Goal: Navigation & Orientation: Go to known website

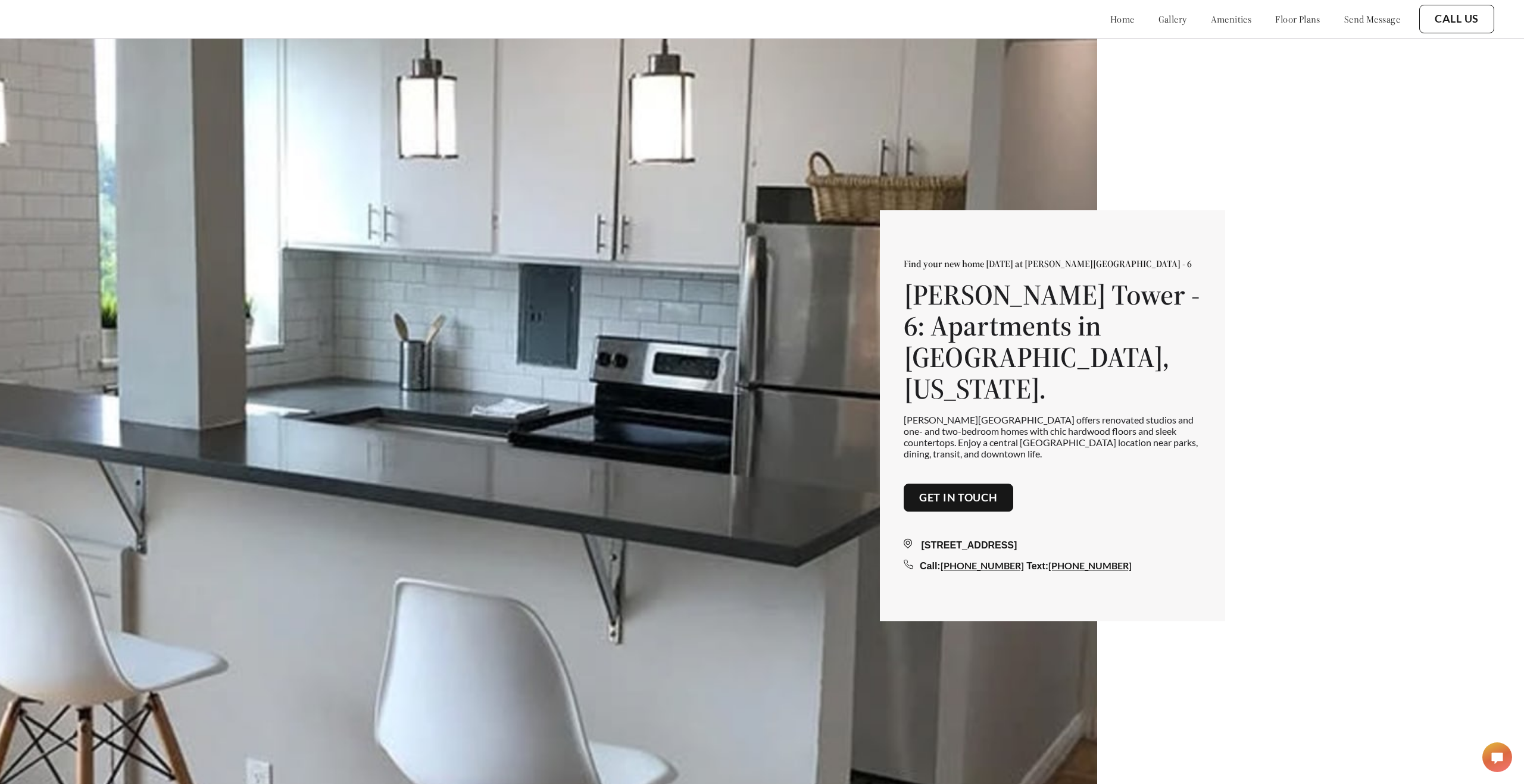
click at [1493, 759] on polygon at bounding box center [1497, 759] width 10 height 10
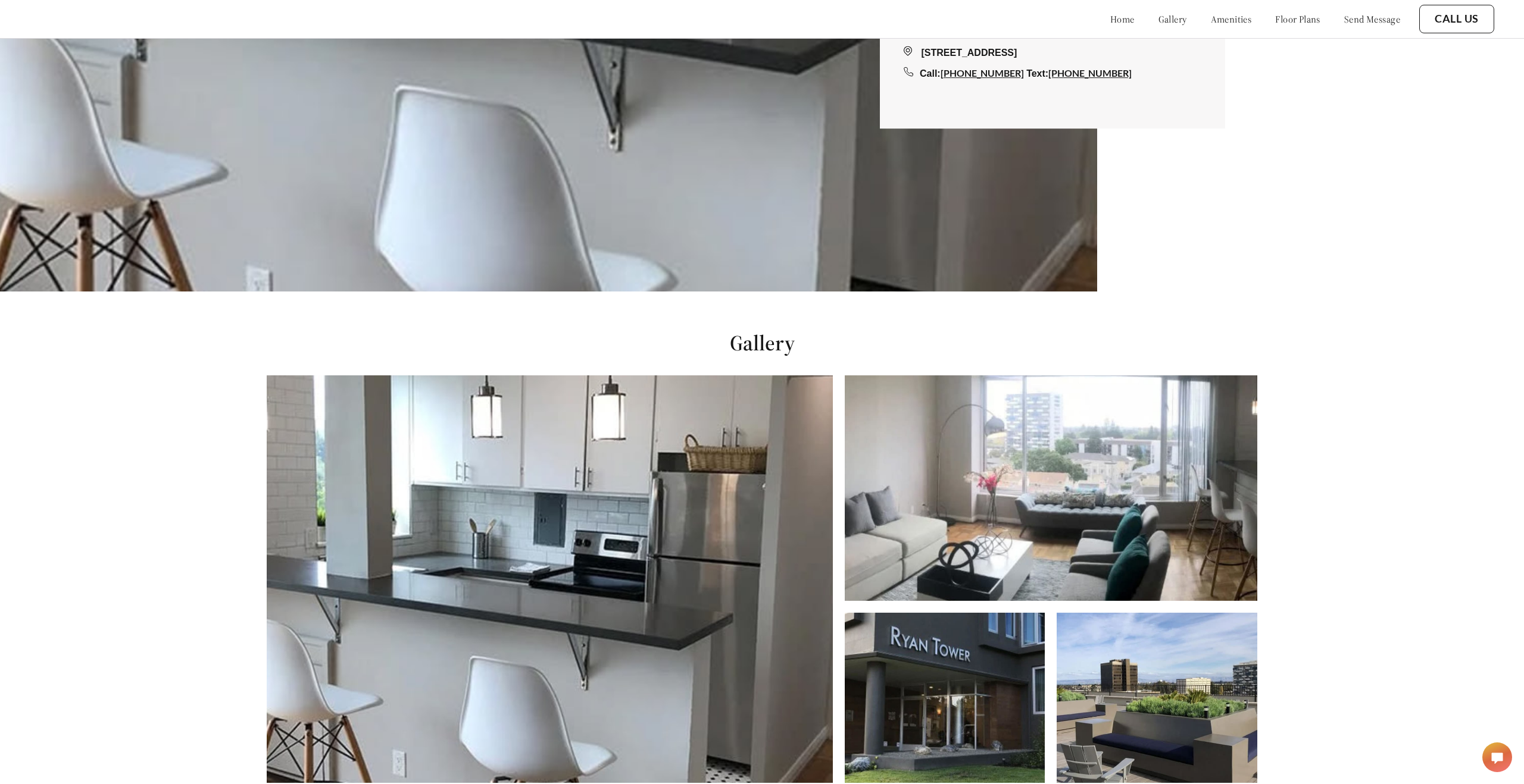
scroll to position [499, 0]
